Goal: Transaction & Acquisition: Purchase product/service

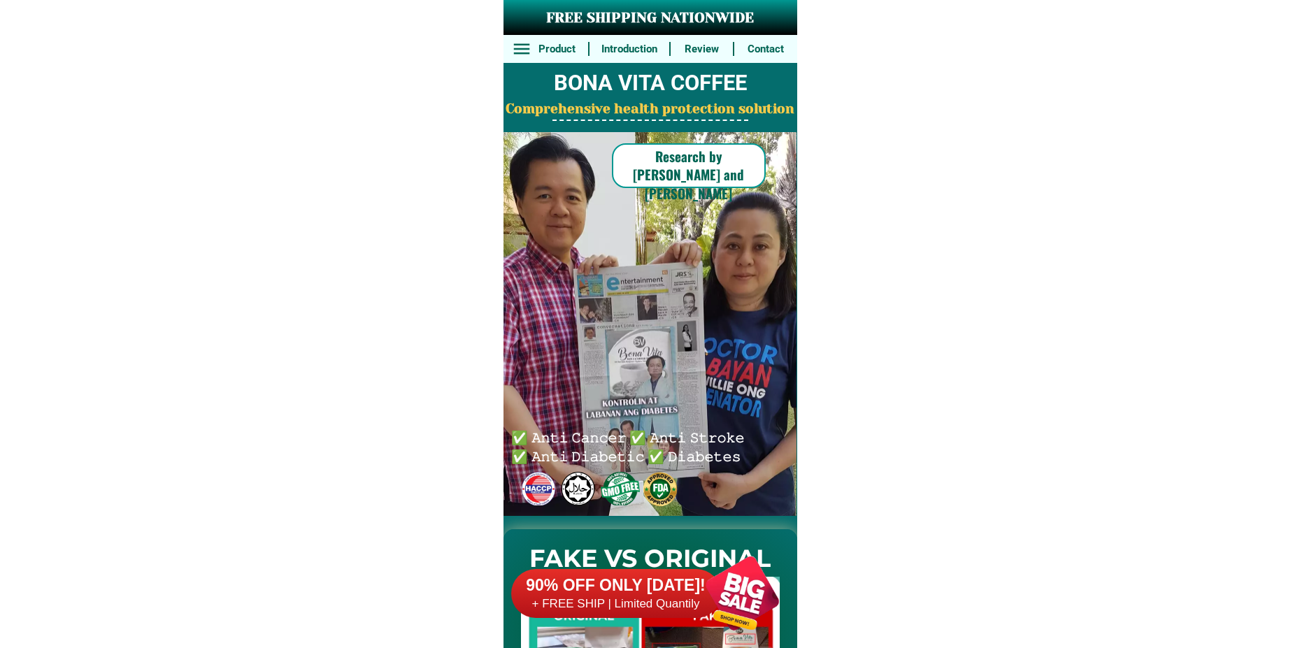
drag, startPoint x: 674, startPoint y: 590, endPoint x: 683, endPoint y: 501, distance: 89.3
click at [674, 590] on h6 "90% OFF ONLY [DATE]!" at bounding box center [616, 586] width 210 height 21
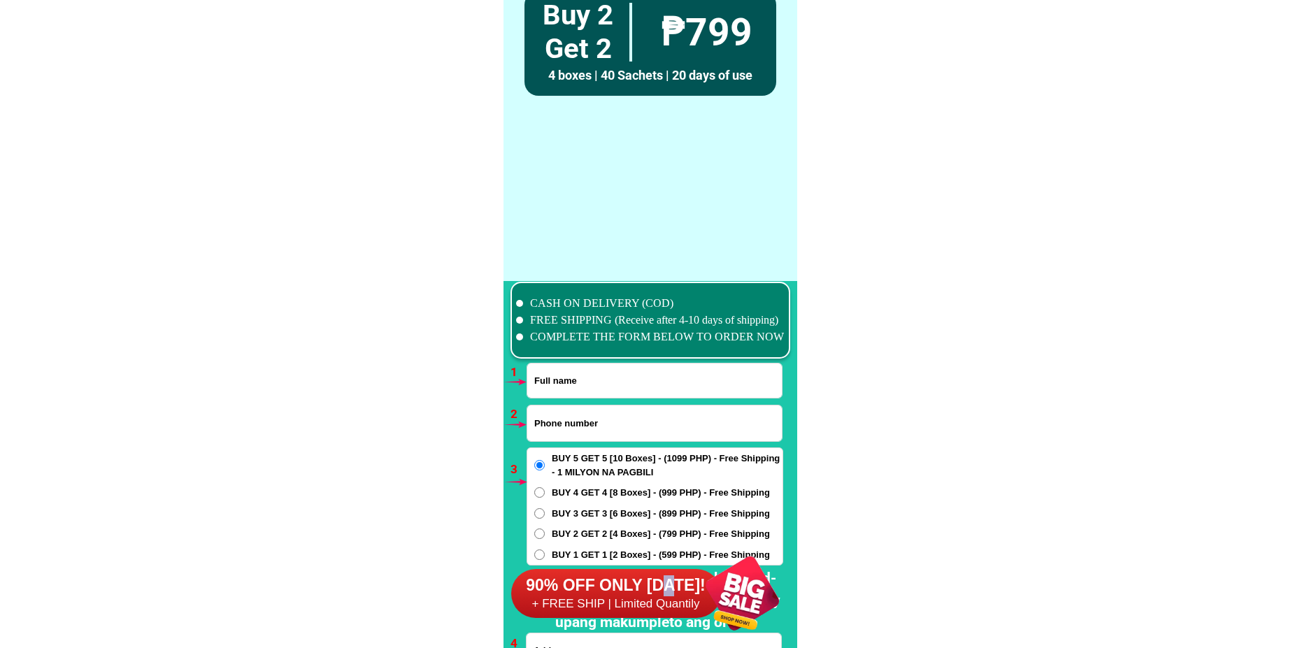
scroll to position [10286, 0]
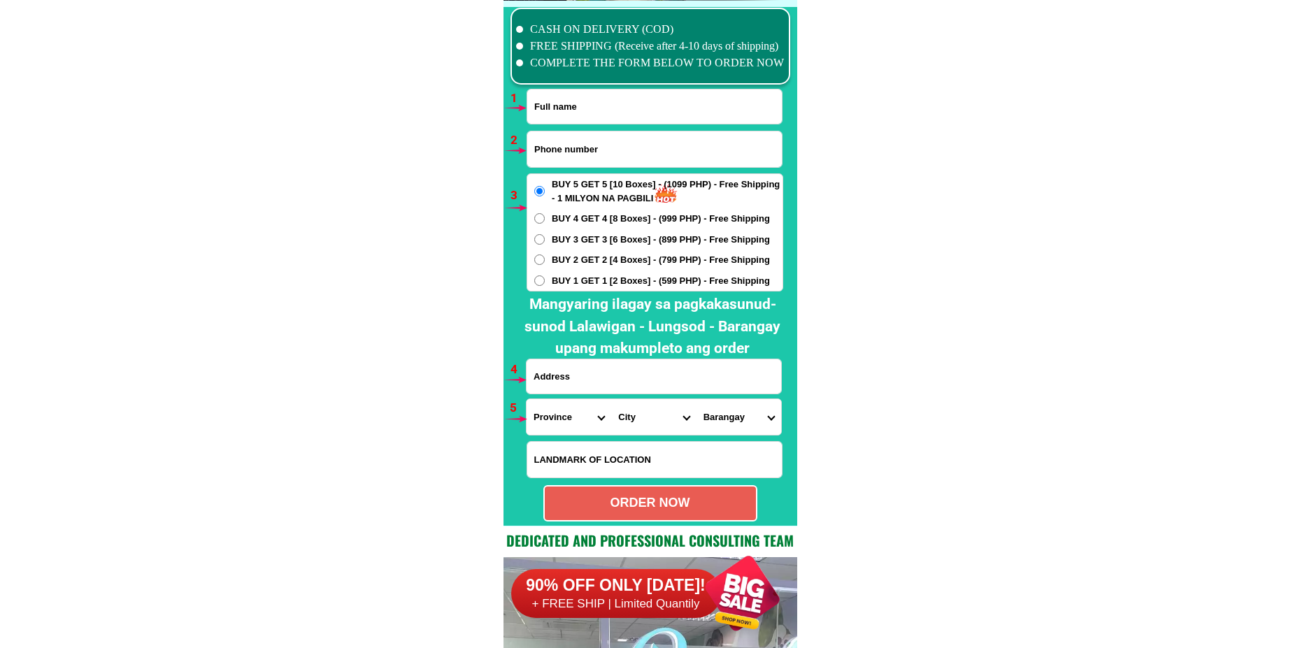
click at [615, 159] on input "Input phone_number" at bounding box center [654, 149] width 255 height 36
paste input "09336068620"
type input "09336068620"
click at [575, 87] on div at bounding box center [651, 266] width 294 height 519
click at [575, 97] on input "Input full_name" at bounding box center [654, 107] width 255 height 34
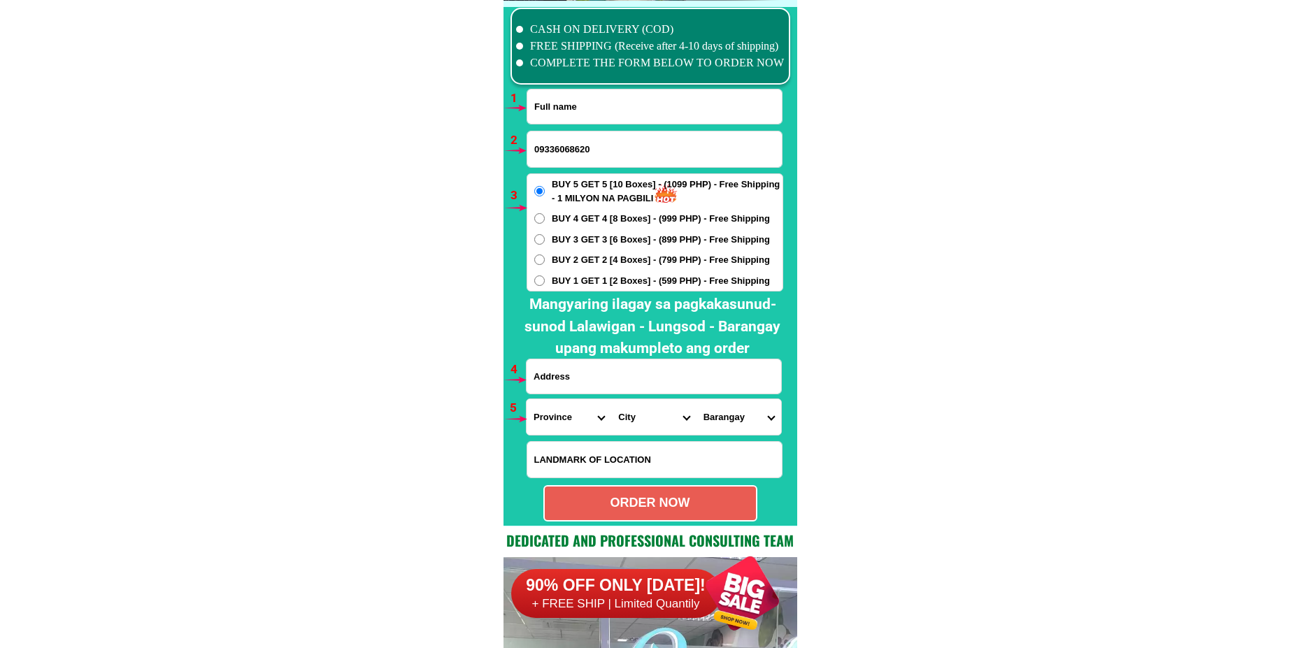
paste input "[PERSON_NAME][GEOGRAPHIC_DATA]"
type input "[PERSON_NAME][GEOGRAPHIC_DATA]"
click at [571, 357] on h2 "Mangyaring ilagay sa pagkakasunud-sunod Lalawigan - Lungsod - Barangay upang ma…" at bounding box center [653, 327] width 276 height 66
click at [568, 373] on input "Input address" at bounding box center [654, 377] width 255 height 34
paste input "Phase 3-B, Brgy 19-A, [GEOGRAPHIC_DATA], [GEOGRAPHIC_DATA]. [GEOGRAPHIC_DATA] ,…"
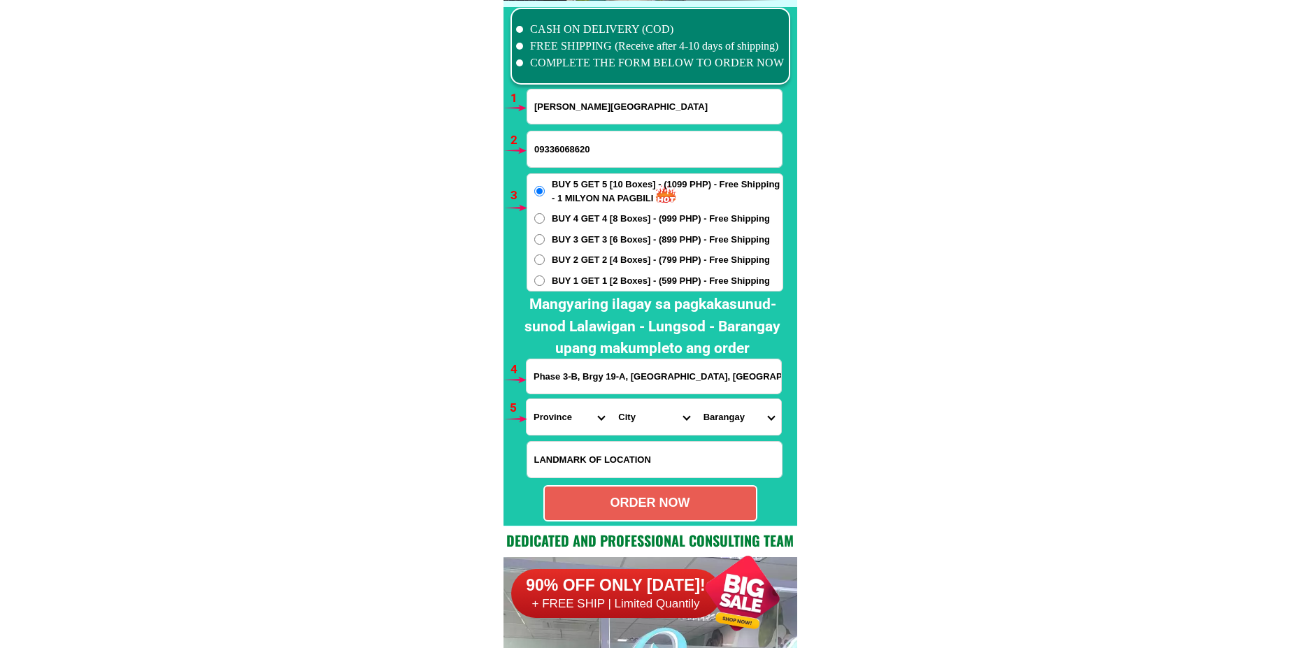
scroll to position [0, 159]
type input "Phase 3-B, Brgy 19-A, [GEOGRAPHIC_DATA], [GEOGRAPHIC_DATA]. [GEOGRAPHIC_DATA] ,…"
drag, startPoint x: 561, startPoint y: 418, endPoint x: 570, endPoint y: 400, distance: 19.7
click at [561, 417] on select "Province [GEOGRAPHIC_DATA] [GEOGRAPHIC_DATA] [GEOGRAPHIC_DATA] [GEOGRAPHIC_DATA…" at bounding box center [569, 417] width 85 height 36
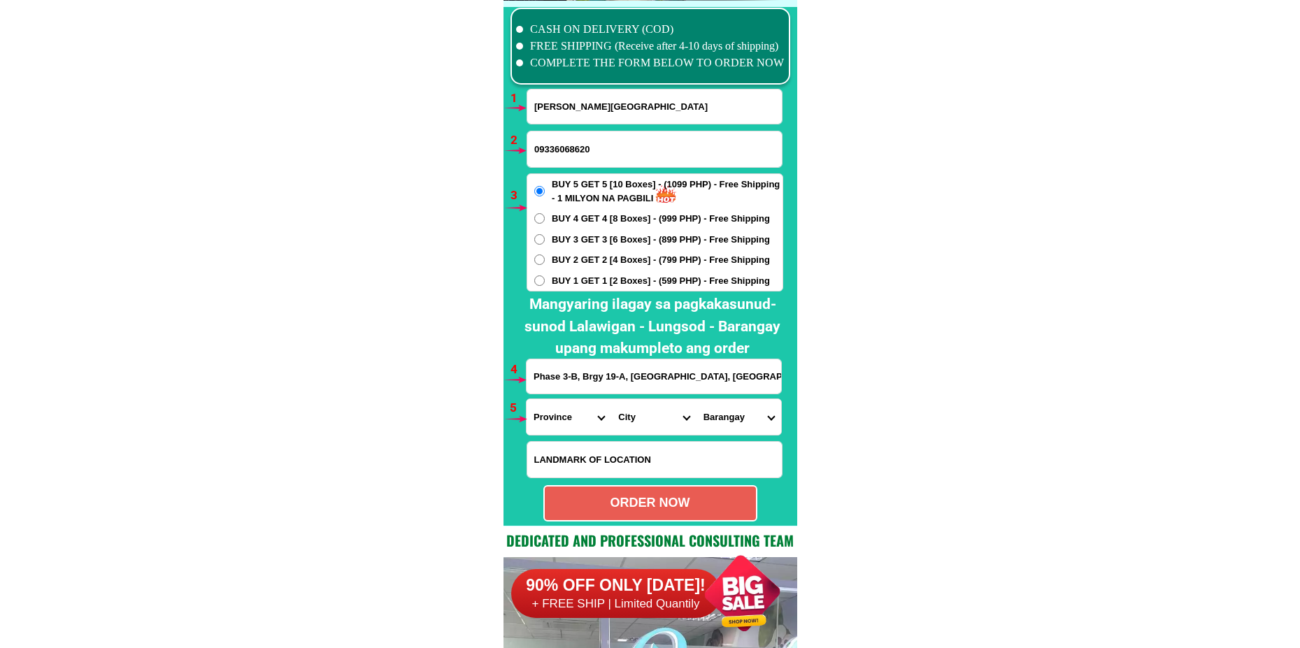
select select "63_396"
click at [527, 399] on select "Province [GEOGRAPHIC_DATA] [GEOGRAPHIC_DATA] [GEOGRAPHIC_DATA] [GEOGRAPHIC_DATA…" at bounding box center [569, 417] width 85 height 36
drag, startPoint x: 626, startPoint y: 422, endPoint x: 651, endPoint y: 401, distance: 33.2
click at [626, 422] on select "City [GEOGRAPHIC_DATA]-city [GEOGRAPHIC_DATA]-city [GEOGRAPHIC_DATA] [GEOGRAPHI…" at bounding box center [653, 417] width 85 height 36
select select "63_3964120"
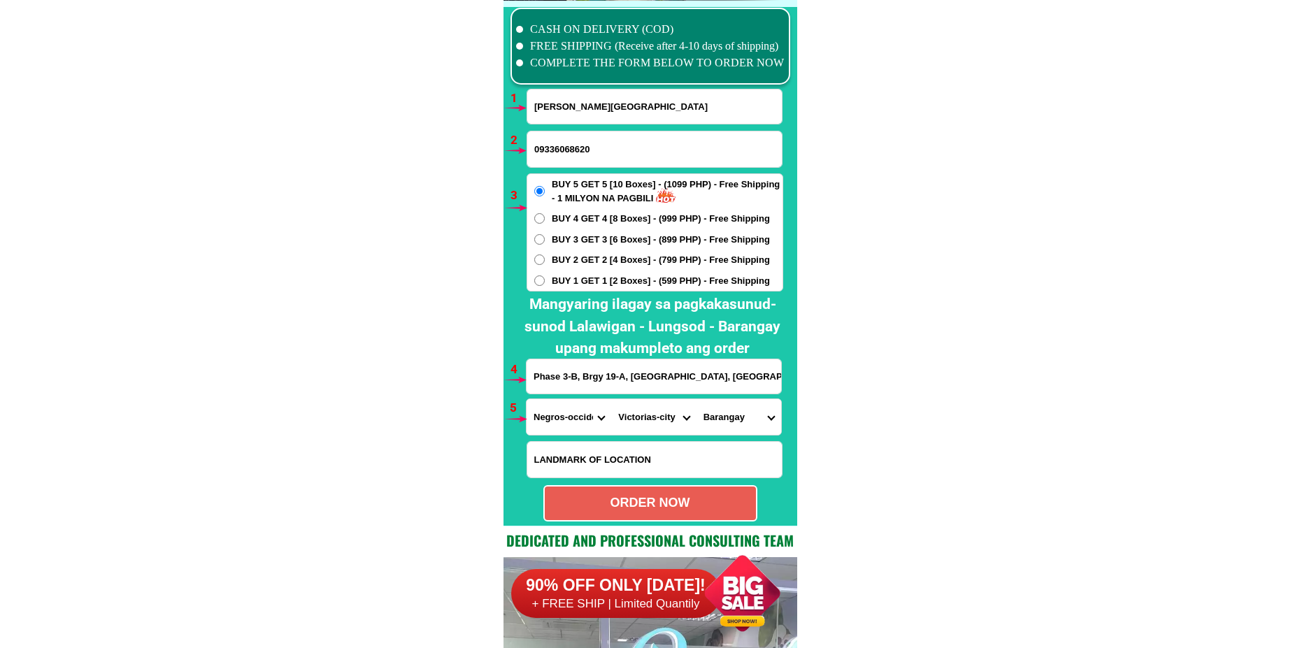
click at [611, 399] on select "City [GEOGRAPHIC_DATA]-city [GEOGRAPHIC_DATA]-city [GEOGRAPHIC_DATA] [GEOGRAPHI…" at bounding box center [653, 417] width 85 height 36
click at [737, 405] on select "[GEOGRAPHIC_DATA] (pob.) [GEOGRAPHIC_DATA] (pob.) [GEOGRAPHIC_DATA] (pob.) [GEO…" at bounding box center [739, 417] width 85 height 36
click at [754, 417] on select "[GEOGRAPHIC_DATA] (pob.) [GEOGRAPHIC_DATA] (pob.) [GEOGRAPHIC_DATA] (pob.) [GEO…" at bounding box center [739, 417] width 85 height 36
select select "63_396412088442"
click at [697, 399] on select "[GEOGRAPHIC_DATA] (pob.) [GEOGRAPHIC_DATA] (pob.) [GEOGRAPHIC_DATA] (pob.) [GEO…" at bounding box center [739, 417] width 85 height 36
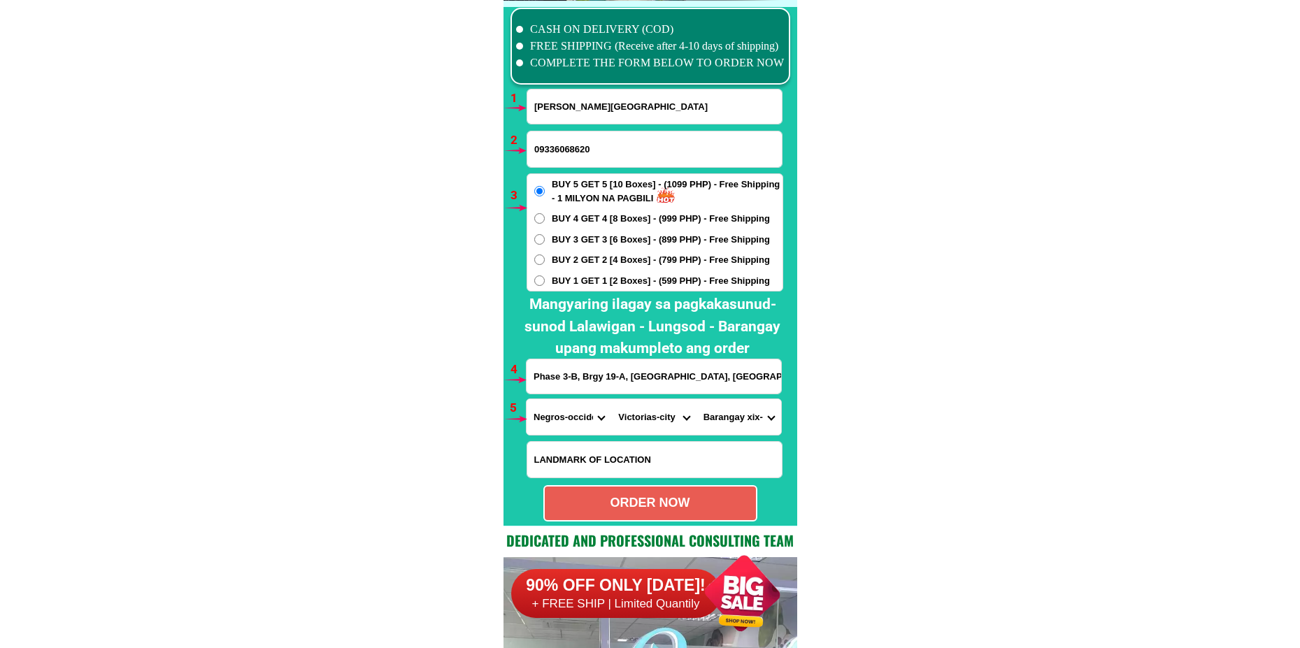
click at [704, 508] on div "ORDER NOW" at bounding box center [650, 503] width 211 height 19
radio input "true"
